Goal: Information Seeking & Learning: Understand process/instructions

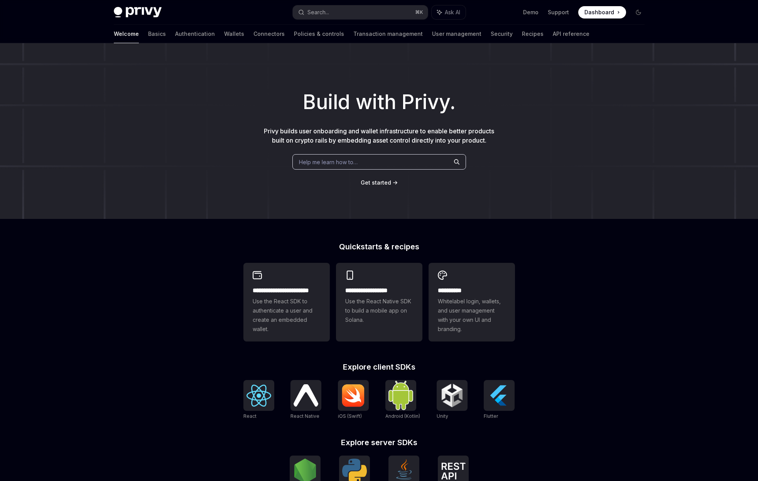
scroll to position [132, 0]
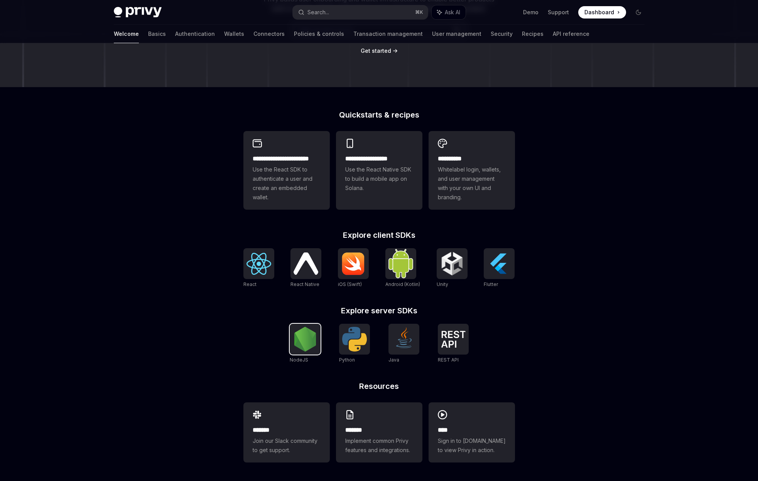
click at [301, 336] on img at bounding box center [305, 339] width 25 height 25
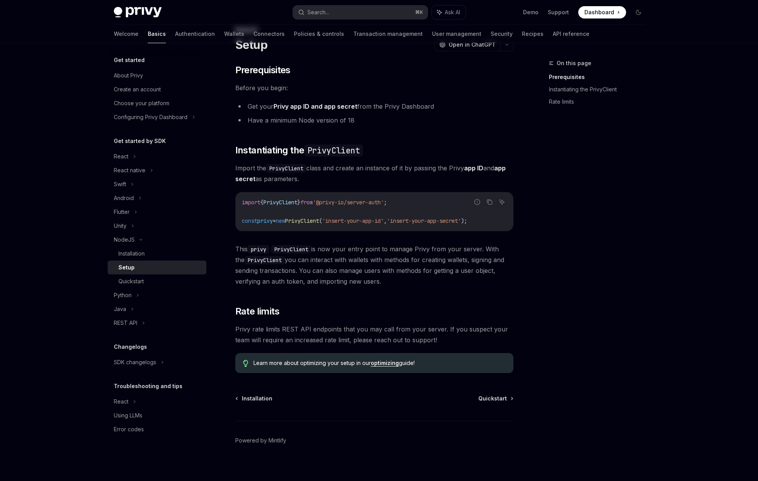
scroll to position [40, 0]
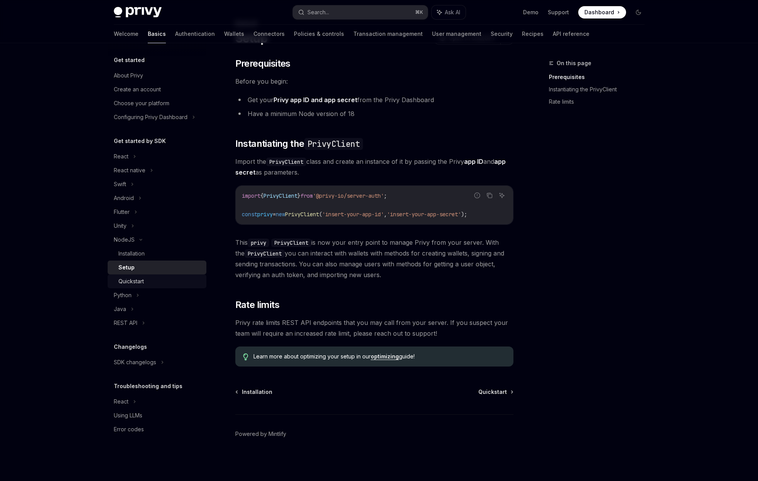
click at [138, 285] on div "Quickstart" at bounding box center [130, 281] width 25 height 9
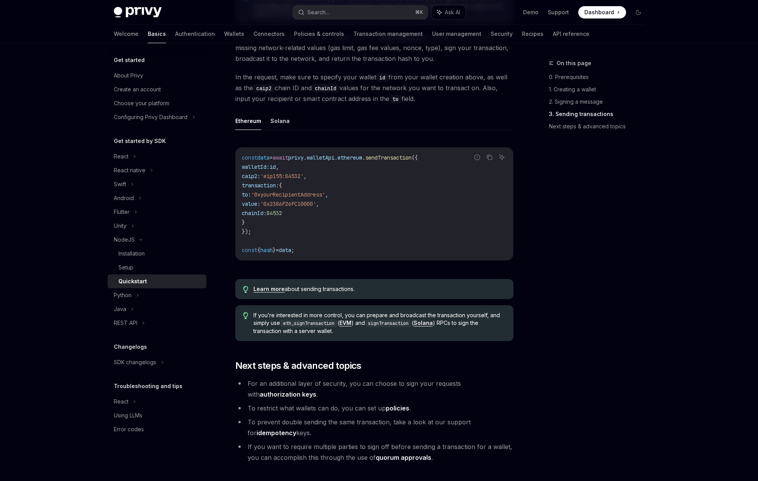
scroll to position [573, 0]
type textarea "*"
